Goal: Information Seeking & Learning: Learn about a topic

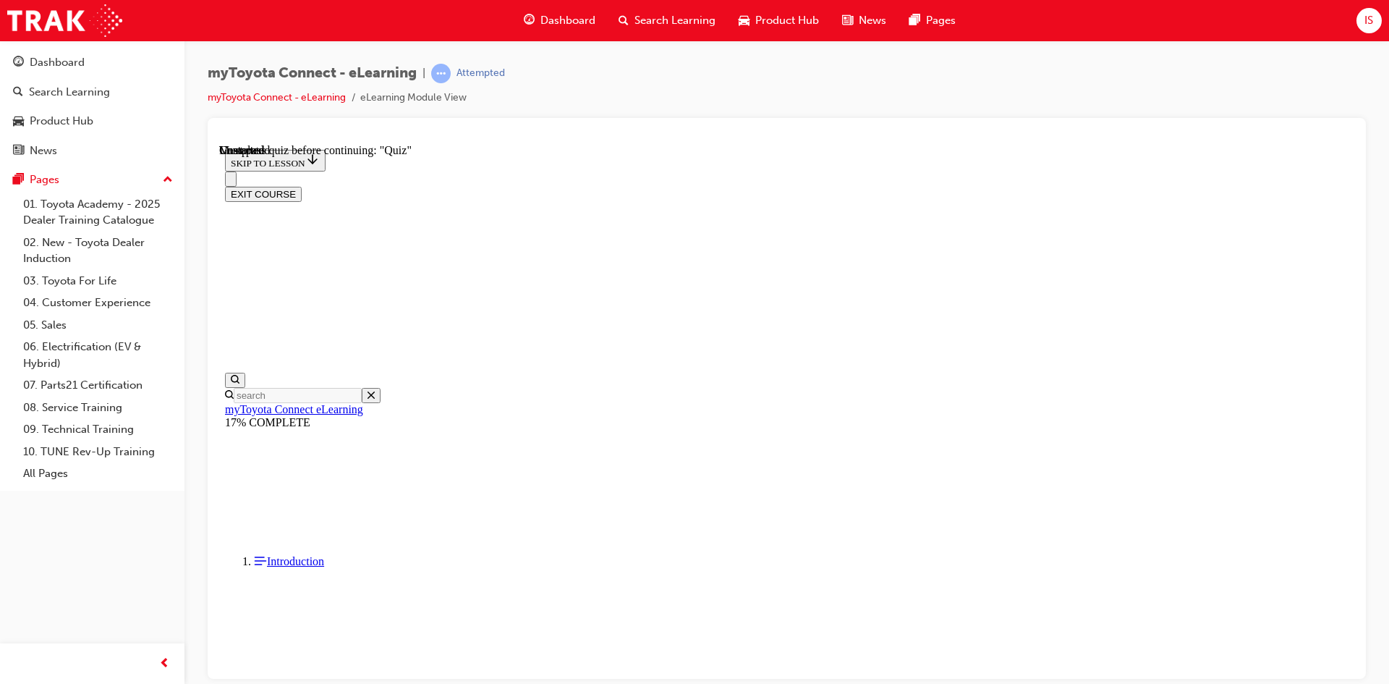
scroll to position [1243, 0]
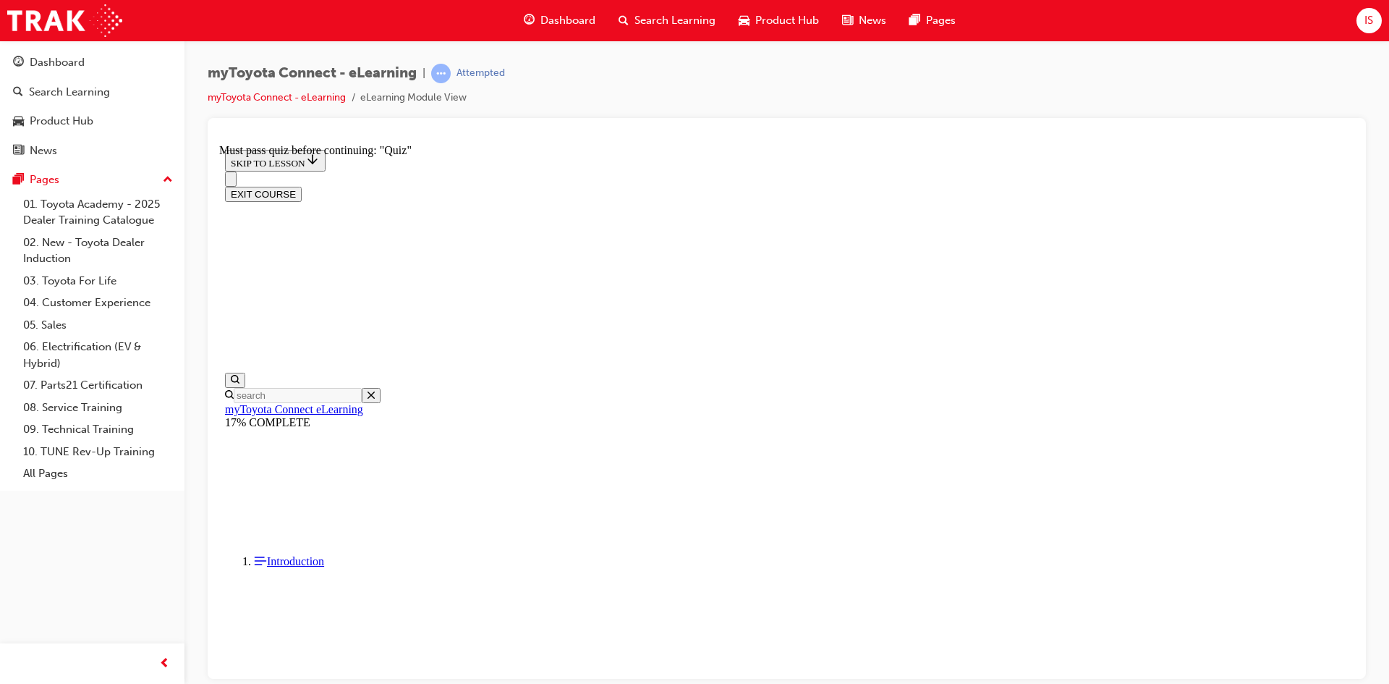
scroll to position [59, 0]
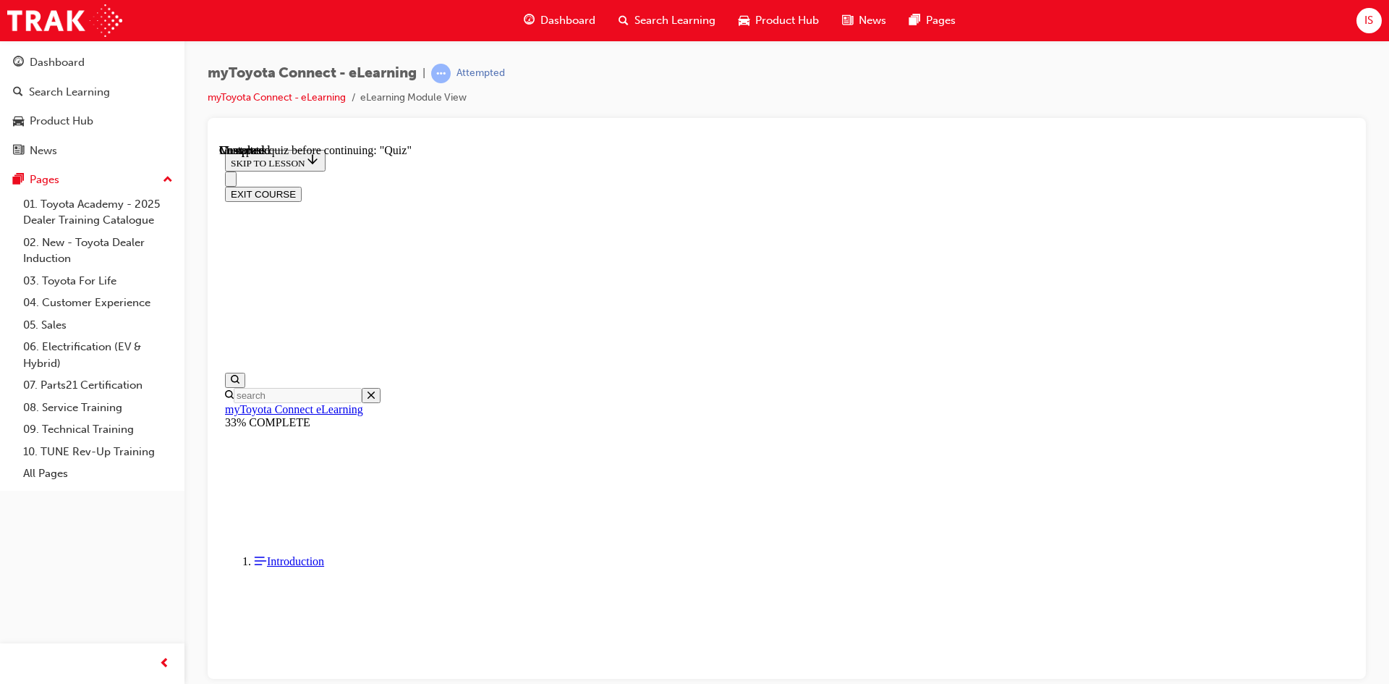
scroll to position [3891, 0]
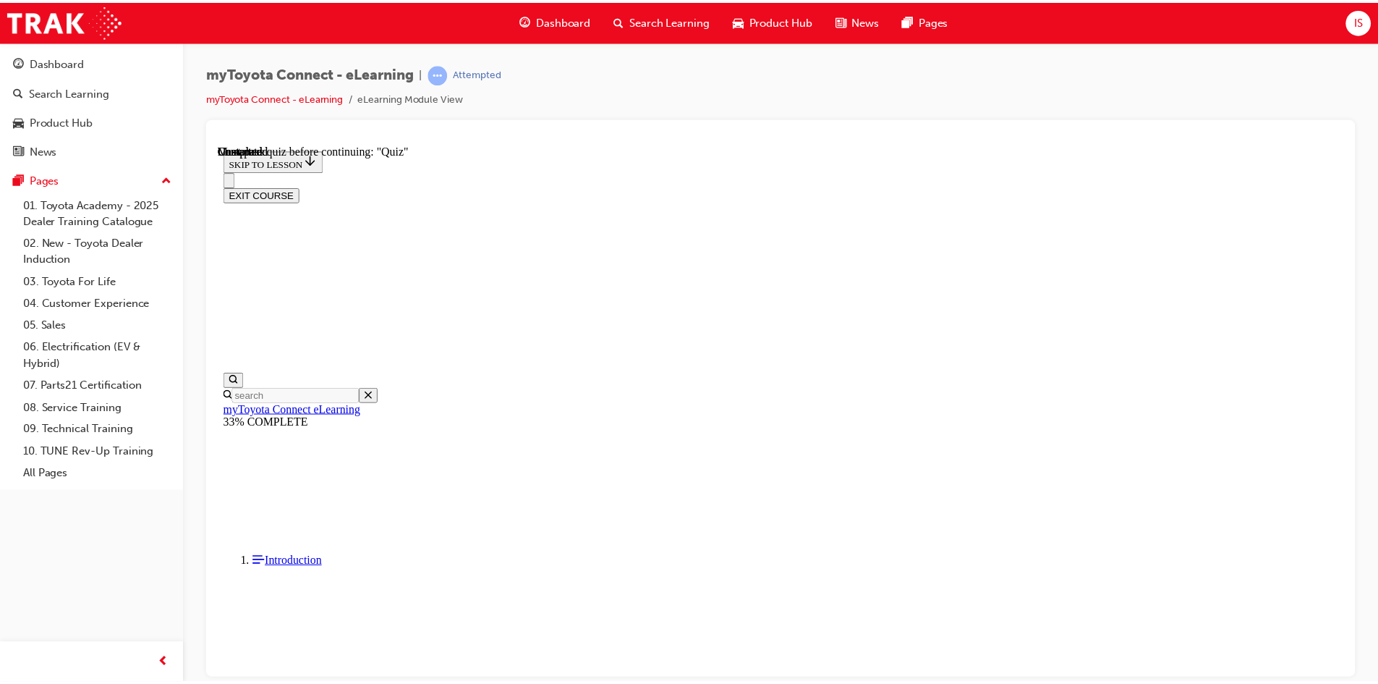
scroll to position [45, 0]
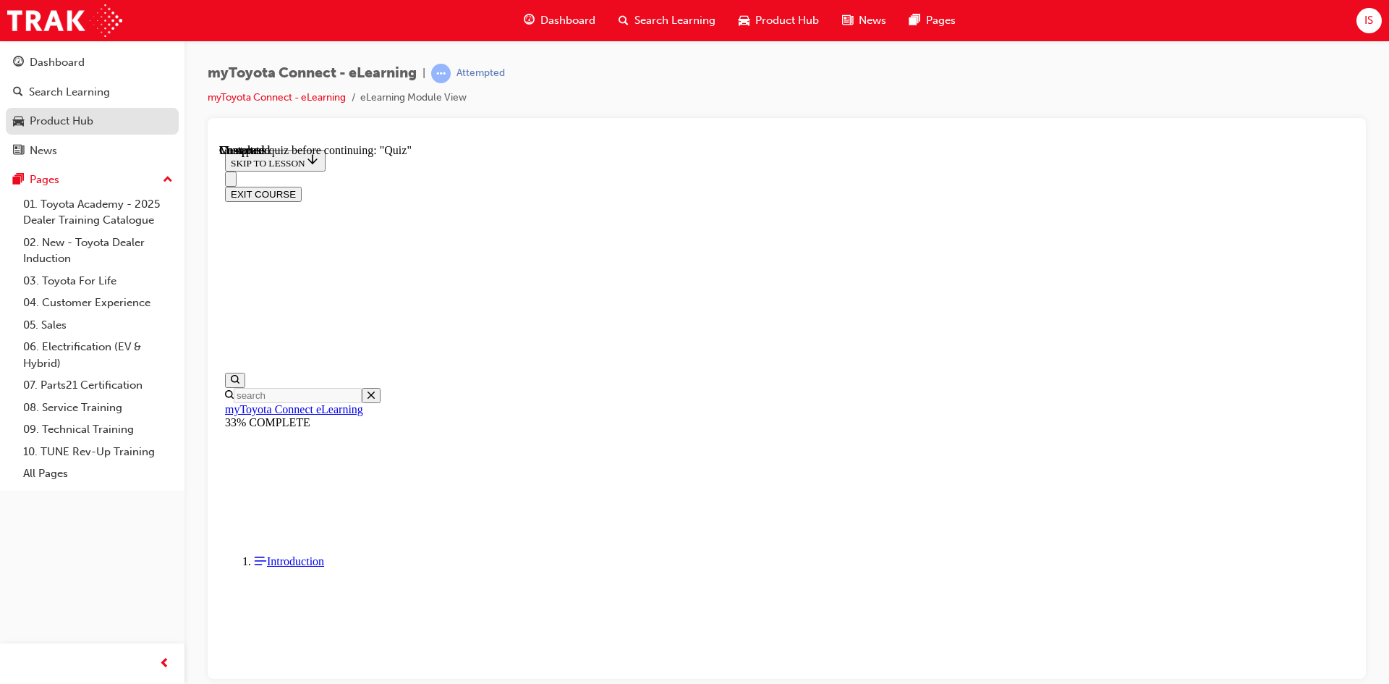
click at [85, 131] on link "Product Hub" at bounding box center [92, 121] width 173 height 27
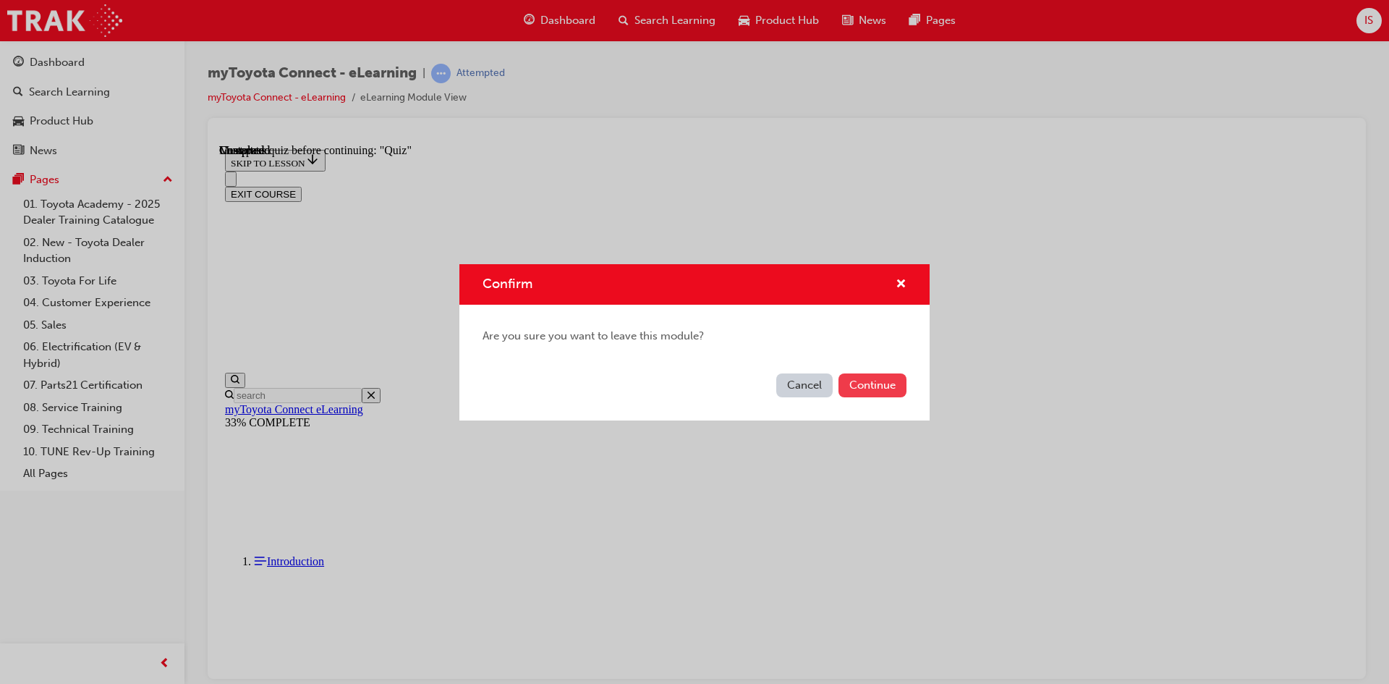
click at [862, 384] on button "Continue" at bounding box center [873, 385] width 68 height 24
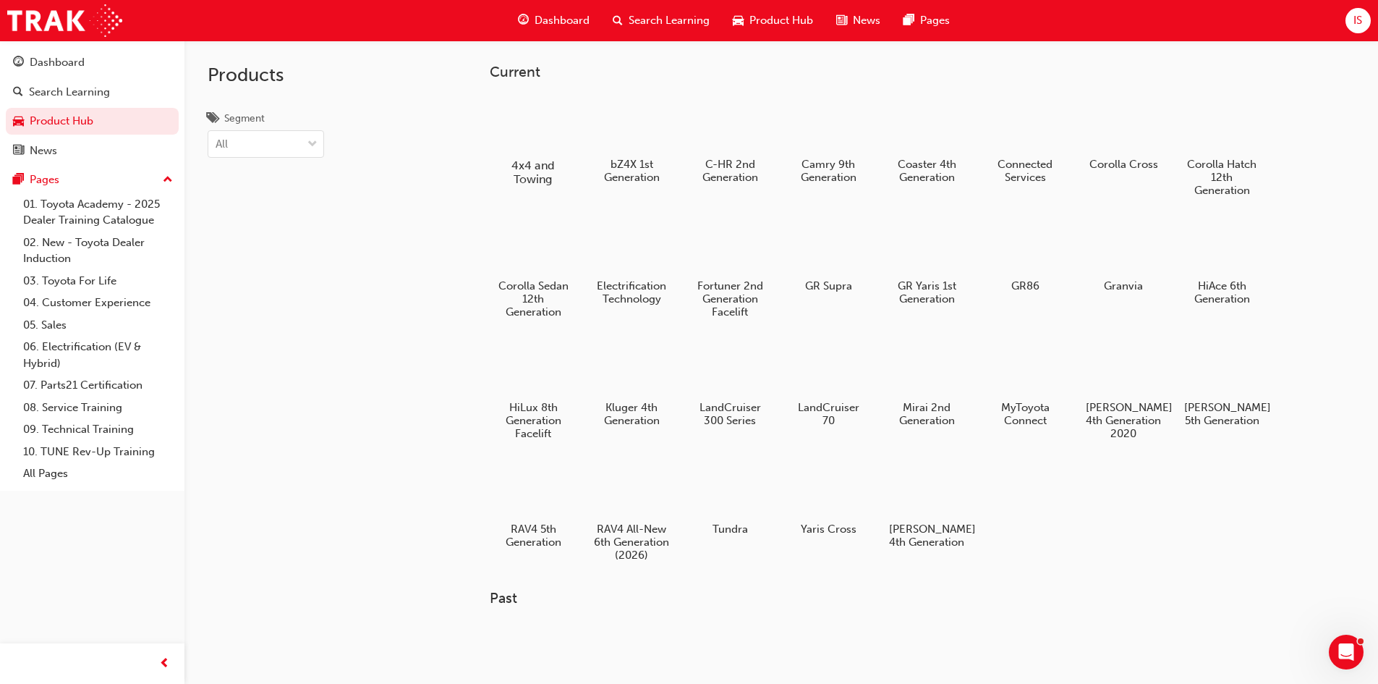
click at [525, 128] on div at bounding box center [533, 123] width 80 height 57
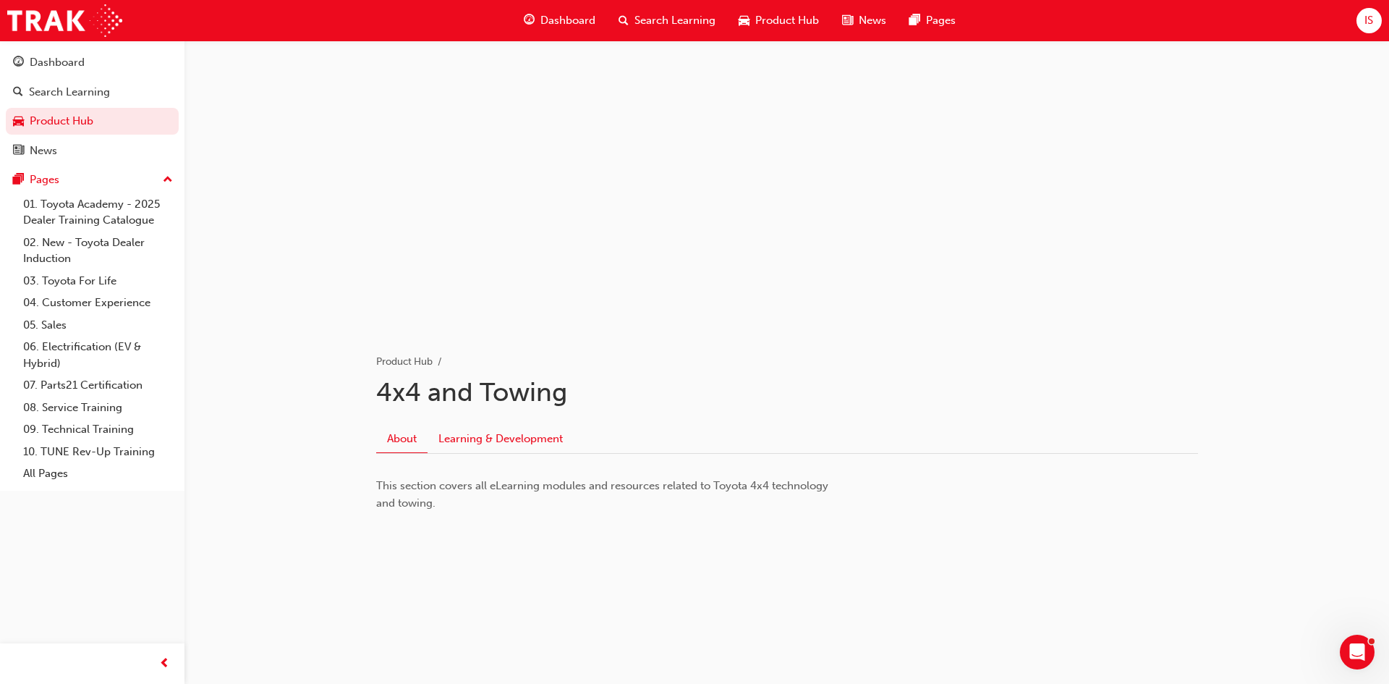
click at [504, 439] on link "Learning & Development" at bounding box center [501, 438] width 146 height 27
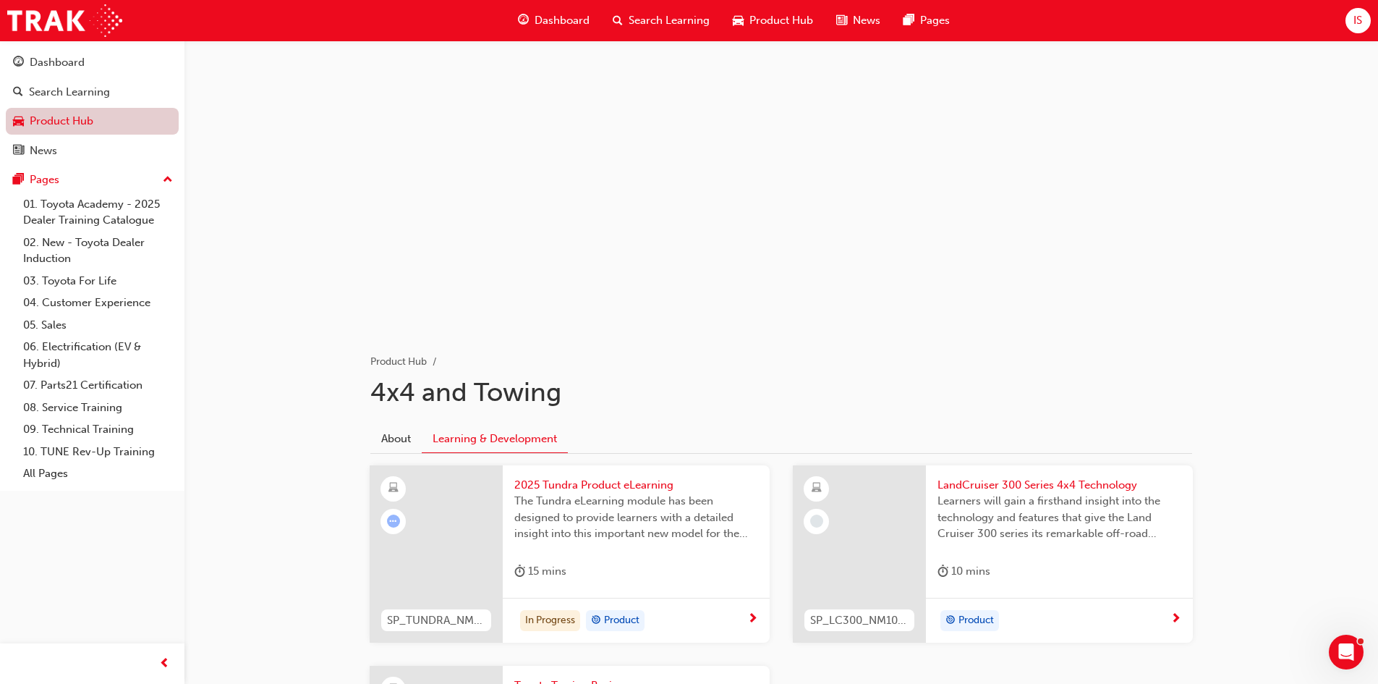
click at [95, 111] on link "Product Hub" at bounding box center [92, 121] width 173 height 27
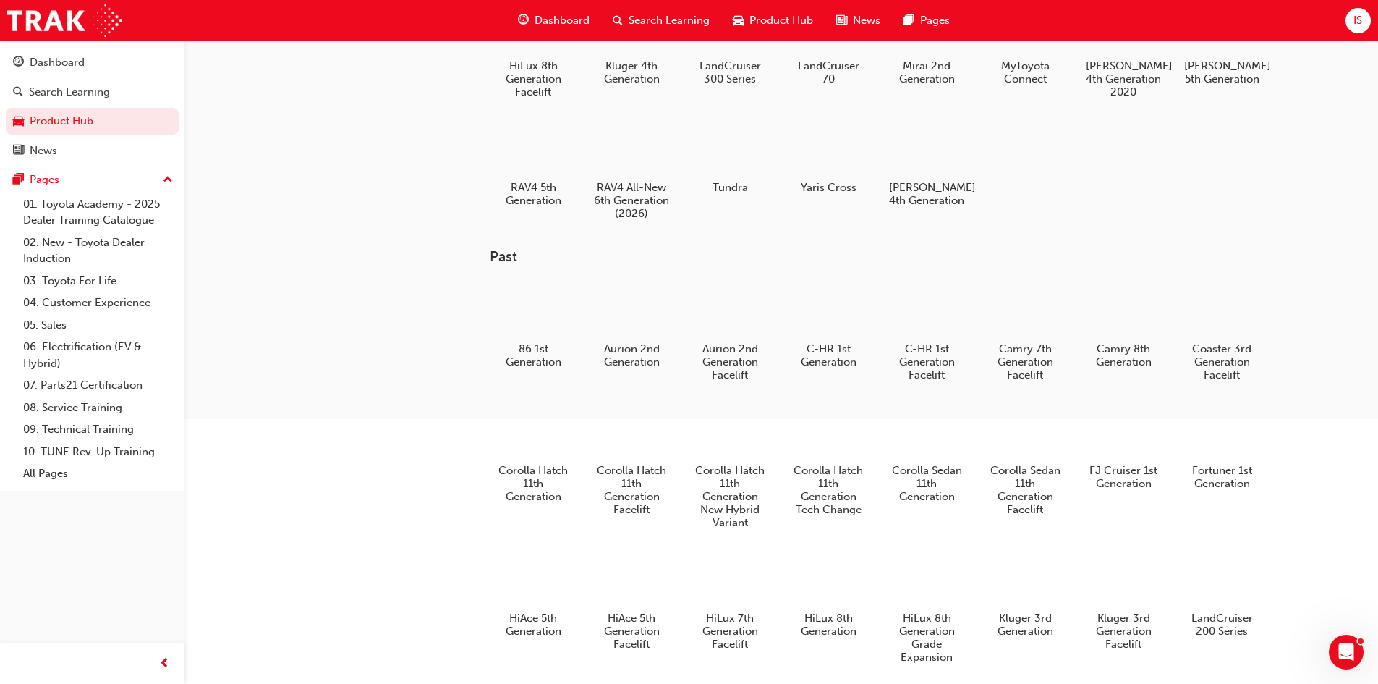
scroll to position [340, 0]
